Goal: Find specific page/section: Find specific page/section

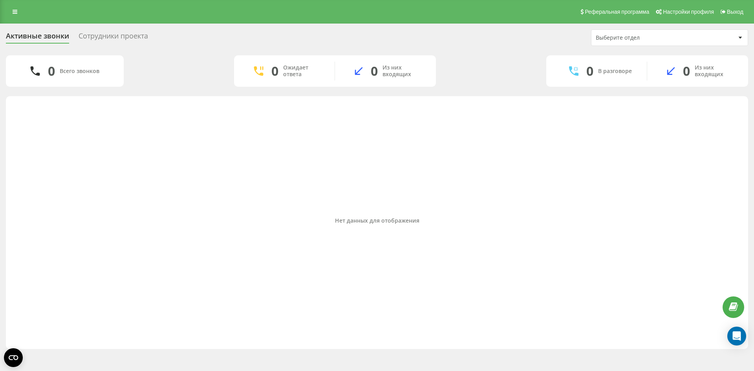
click at [637, 40] on div "Выберите отдел" at bounding box center [643, 38] width 94 height 7
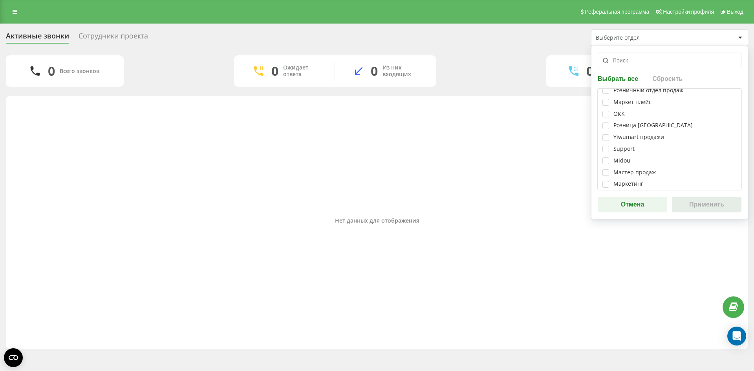
scroll to position [8, 0]
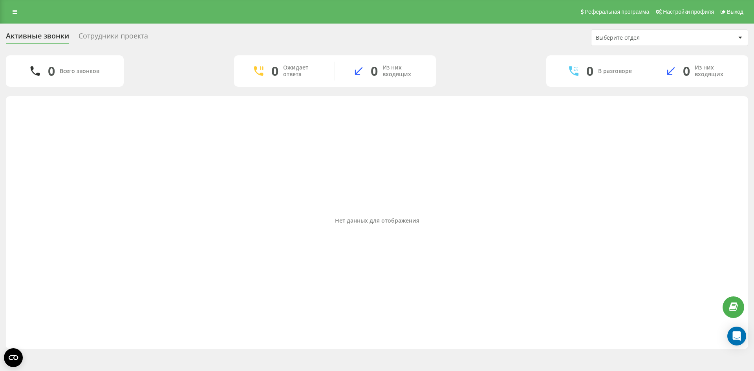
drag, startPoint x: 510, startPoint y: 55, endPoint x: 334, endPoint y: 55, distance: 175.7
click at [509, 55] on div "Активные звонки Сотрудники проекта Выберите отдел 0 Всего звонков 0 Ожидает отв…" at bounding box center [377, 189] width 743 height 320
click at [106, 40] on div "Сотрудники проекта" at bounding box center [114, 38] width 70 height 12
click at [127, 35] on div "Сотрудники проекта" at bounding box center [114, 38] width 70 height 12
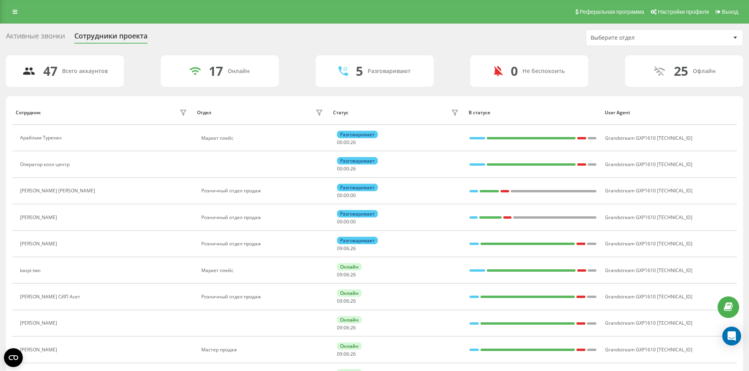
click at [32, 38] on div "Активные звонки" at bounding box center [35, 38] width 59 height 12
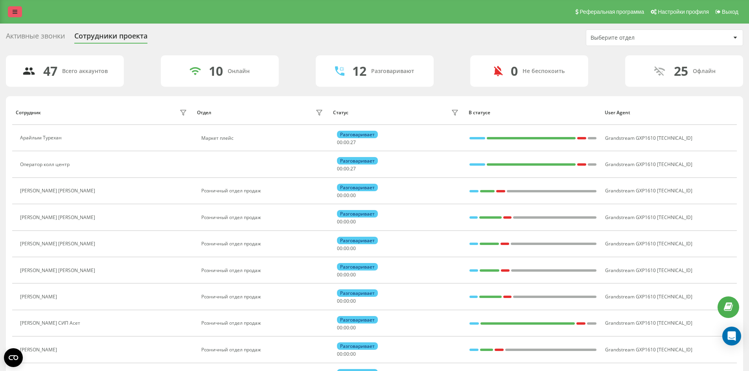
click at [9, 13] on link at bounding box center [15, 11] width 14 height 11
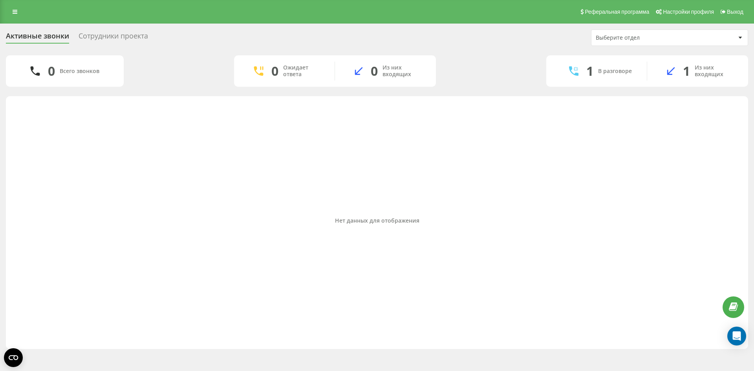
drag, startPoint x: 3, startPoint y: 9, endPoint x: 29, endPoint y: 14, distance: 26.4
click at [4, 9] on div "Реферальная программа Настройки профиля Выход" at bounding box center [377, 12] width 754 height 24
drag, startPoint x: 29, startPoint y: 14, endPoint x: 20, endPoint y: 12, distance: 9.2
click at [27, 14] on div "Реферальная программа Настройки профиля Выход" at bounding box center [377, 12] width 754 height 24
click at [13, 8] on link at bounding box center [15, 11] width 14 height 11
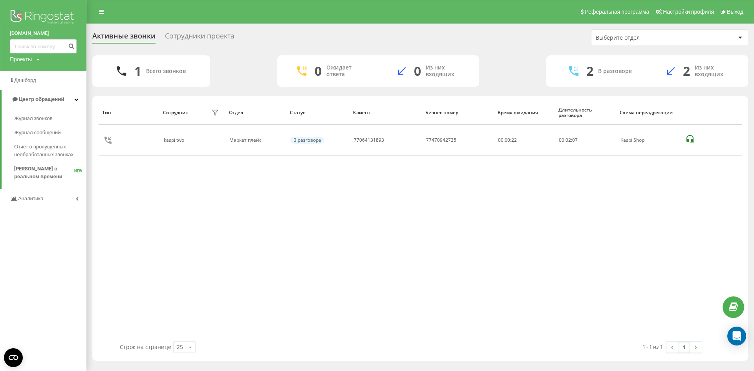
click at [187, 227] on div "Тип Сотрудник фильтра Отдел Статус Клиент Бизнес номер Время ожидания Длительно…" at bounding box center [421, 220] width 644 height 241
click at [78, 200] on icon at bounding box center [77, 199] width 3 height 4
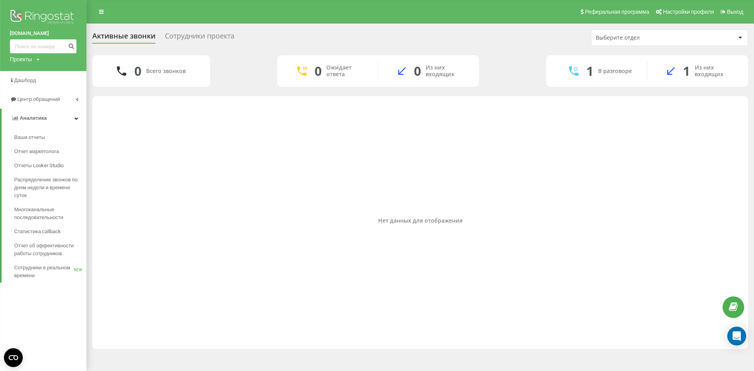
click at [121, 202] on div "Нет данных для отображения" at bounding box center [421, 220] width 644 height 241
click at [240, 67] on div "0 Всего звонков 0 Ожидает ответа 0 Из них входящих 1 В разговоре 1 Из них входя…" at bounding box center [420, 70] width 656 height 31
drag, startPoint x: 200, startPoint y: 205, endPoint x: 149, endPoint y: 180, distance: 57.1
click at [199, 204] on div "Нет данных для отображения" at bounding box center [421, 220] width 644 height 241
click at [90, 239] on div "Активные звонки Сотрудники проекта Выберите отдел 0 Всего звонков 0 Ожидает отв…" at bounding box center [377, 190] width 754 height 332
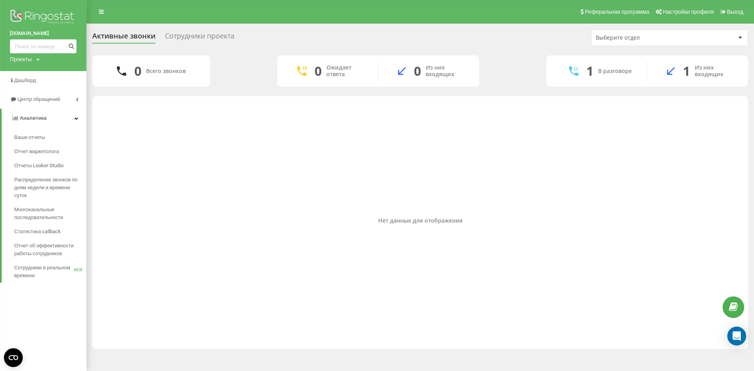
click at [182, 20] on div "Реферальная программа Настройки профиля Выход" at bounding box center [377, 12] width 754 height 24
drag, startPoint x: 455, startPoint y: 91, endPoint x: 375, endPoint y: 143, distance: 95.2
click at [450, 95] on div "0 Всего звонков 0 Ожидает ответа 0 Из них входящих 1 В разговоре 1 Из них входя…" at bounding box center [420, 202] width 656 height 294
drag, startPoint x: 297, startPoint y: 169, endPoint x: 512, endPoint y: 113, distance: 222.6
click at [301, 168] on div "Нет данных для отображения" at bounding box center [421, 220] width 644 height 241
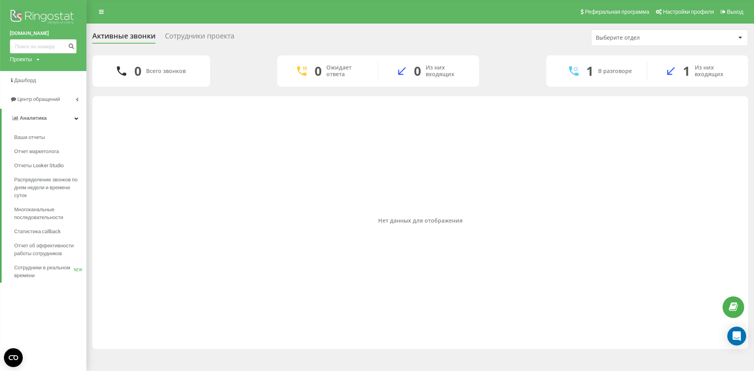
click at [74, 14] on img at bounding box center [43, 18] width 67 height 20
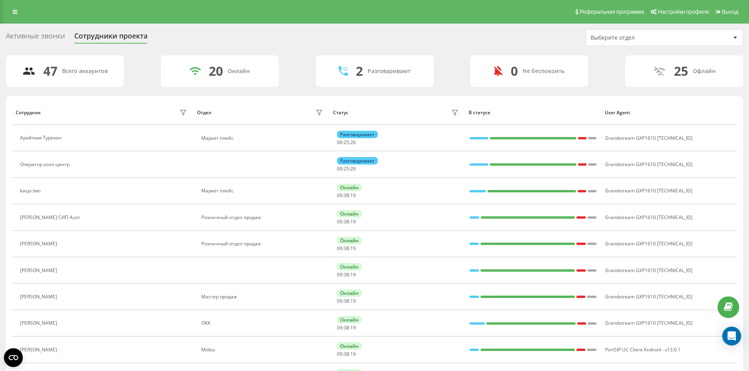
click at [35, 32] on div "Активные звонки" at bounding box center [35, 38] width 59 height 12
